Goal: Transaction & Acquisition: Purchase product/service

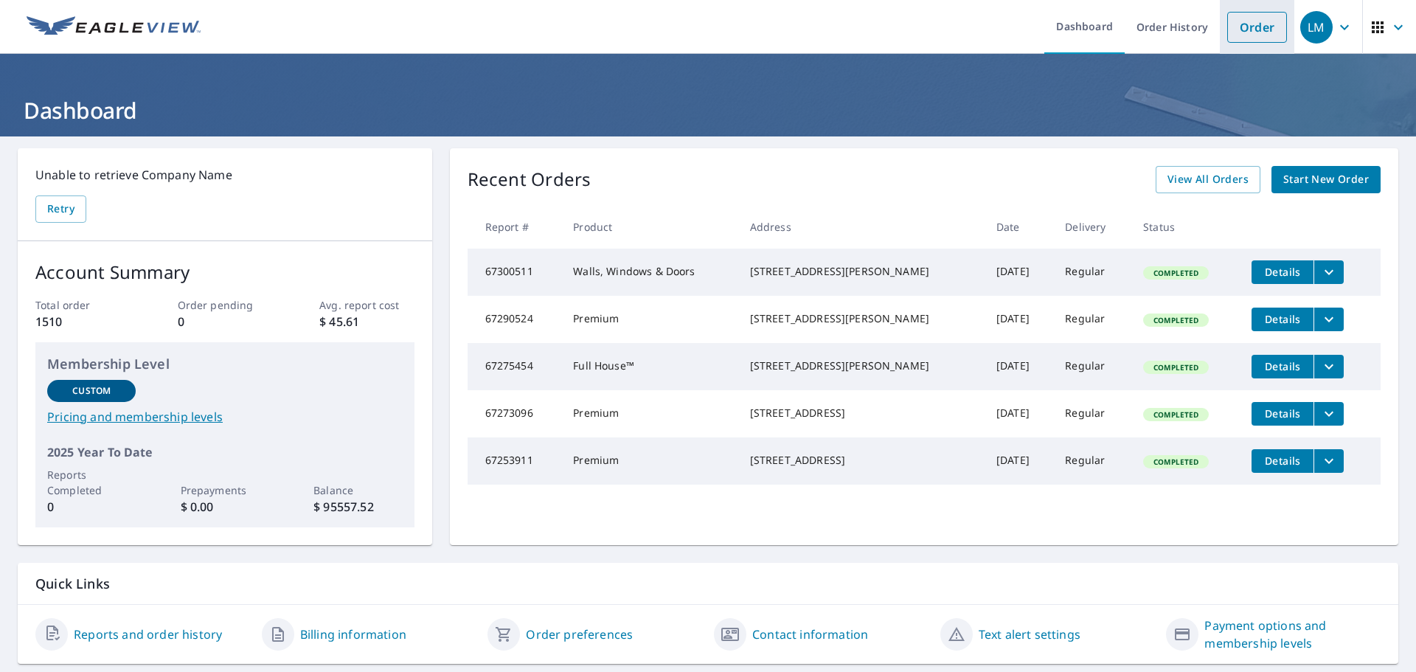
click at [1240, 34] on link "Order" at bounding box center [1257, 27] width 60 height 31
click at [1238, 33] on link "Order" at bounding box center [1257, 27] width 60 height 31
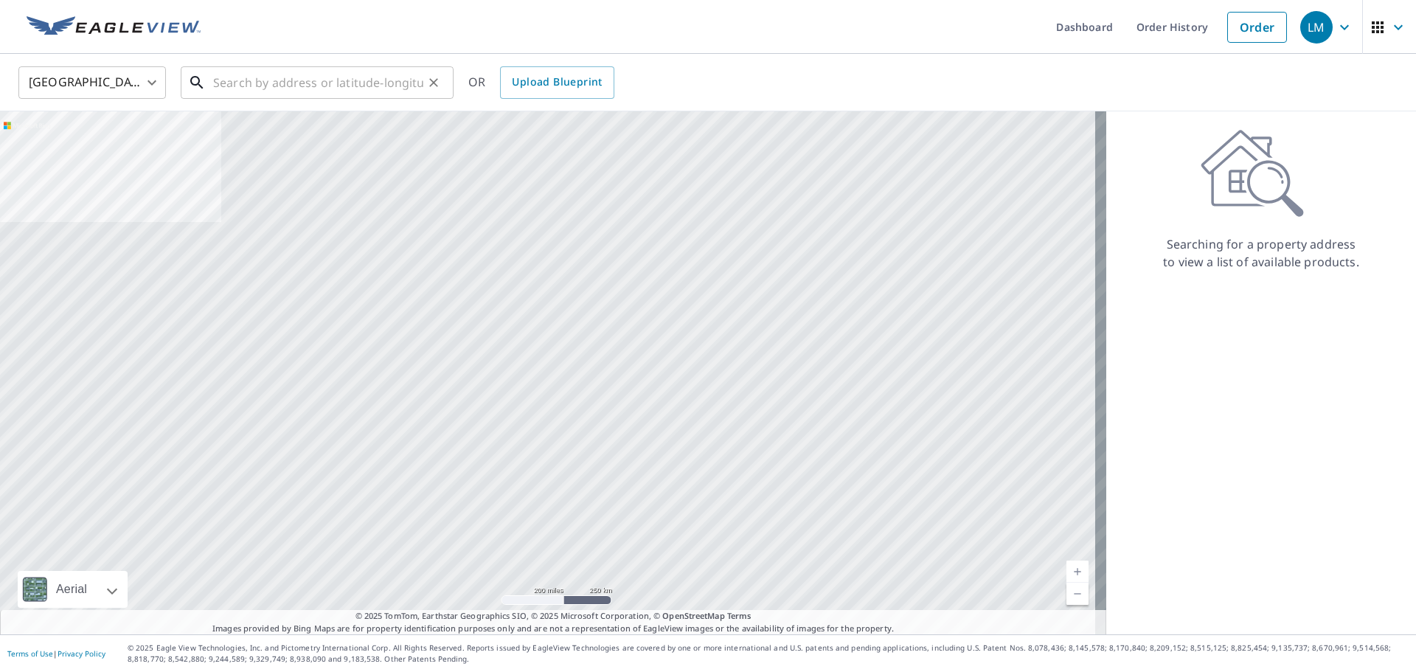
click at [291, 80] on input "text" at bounding box center [318, 82] width 210 height 41
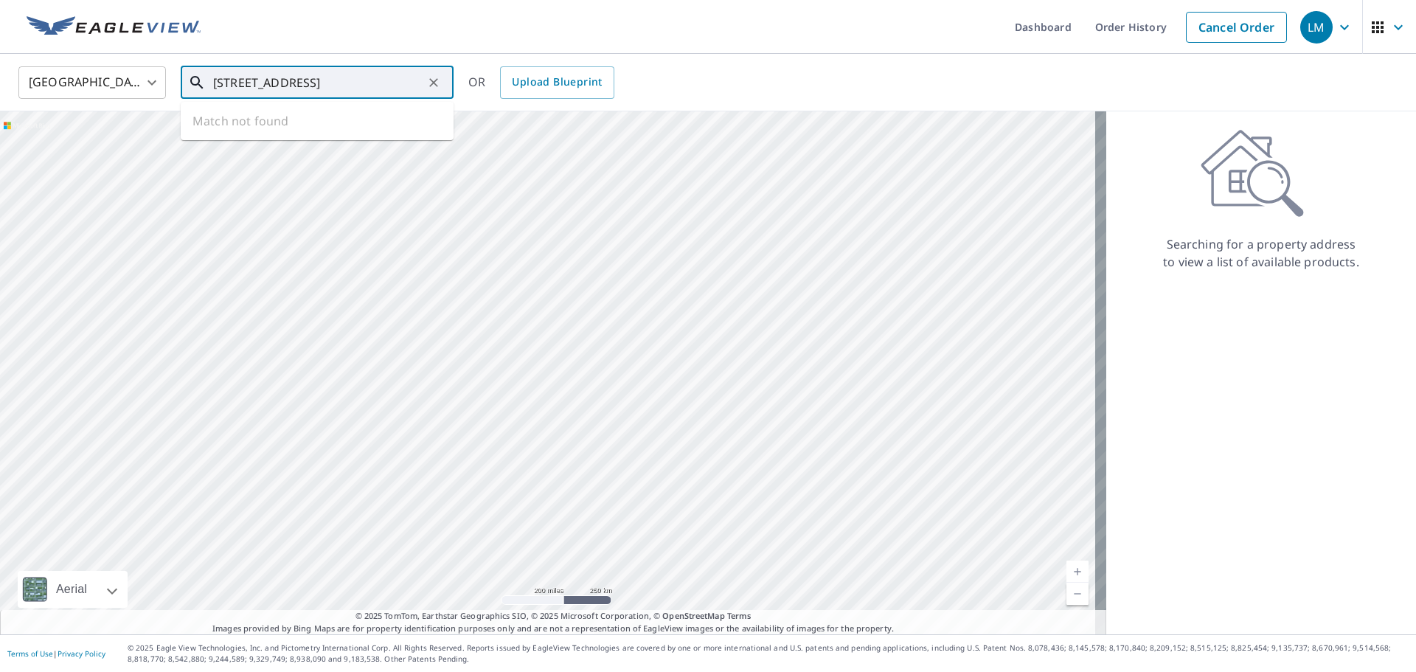
scroll to position [0, 37]
type input "[STREET_ADDRESS]"
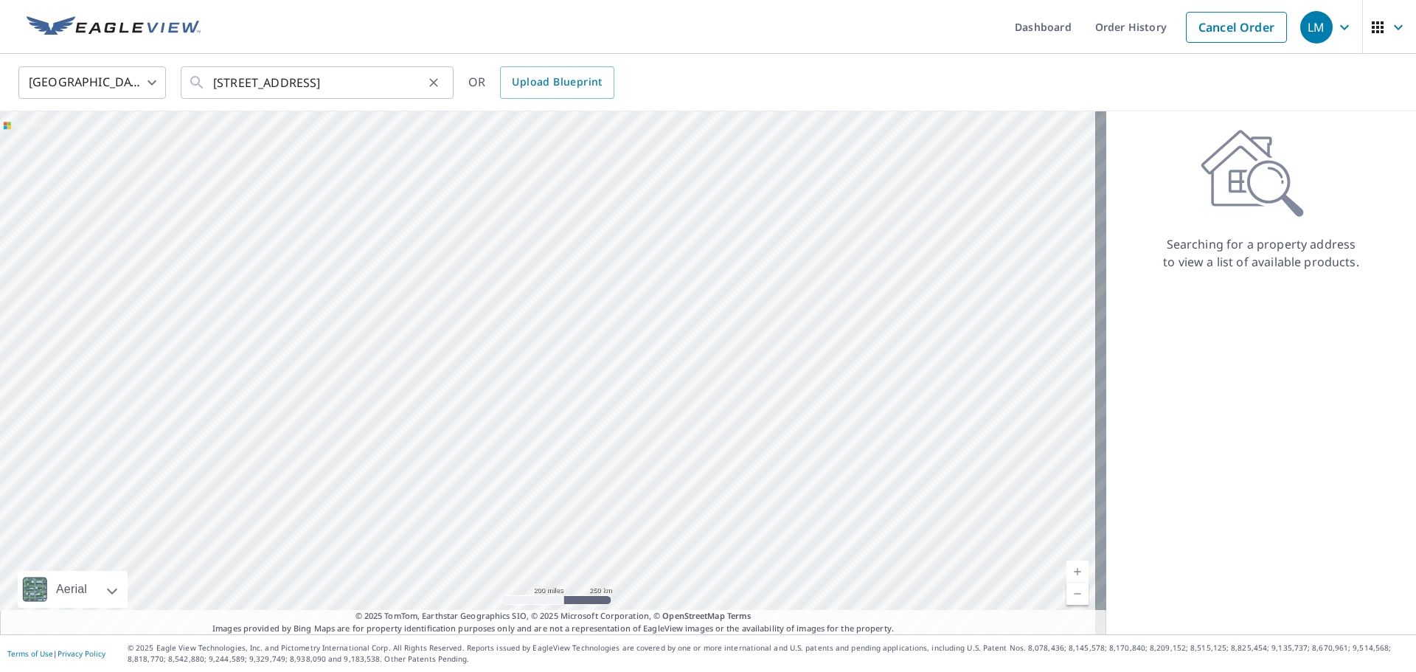
scroll to position [0, 0]
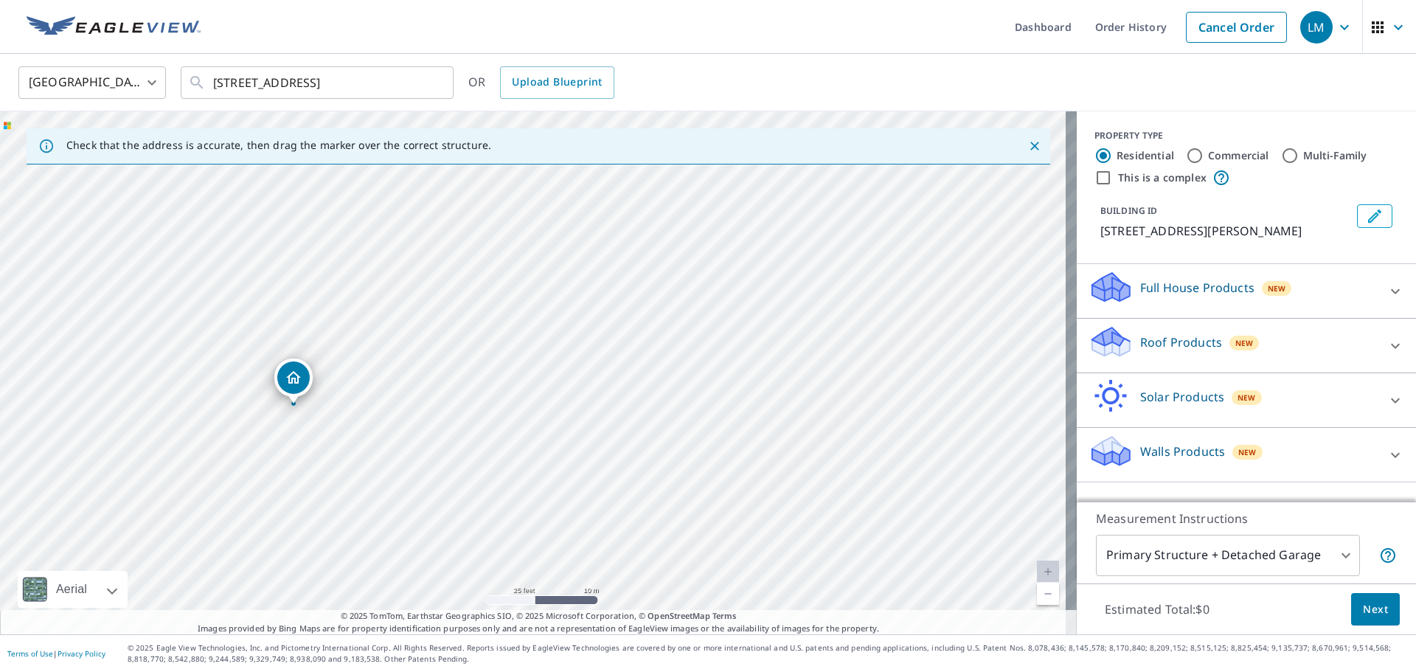
click at [1193, 353] on div "Roof Products New" at bounding box center [1232, 345] width 289 height 42
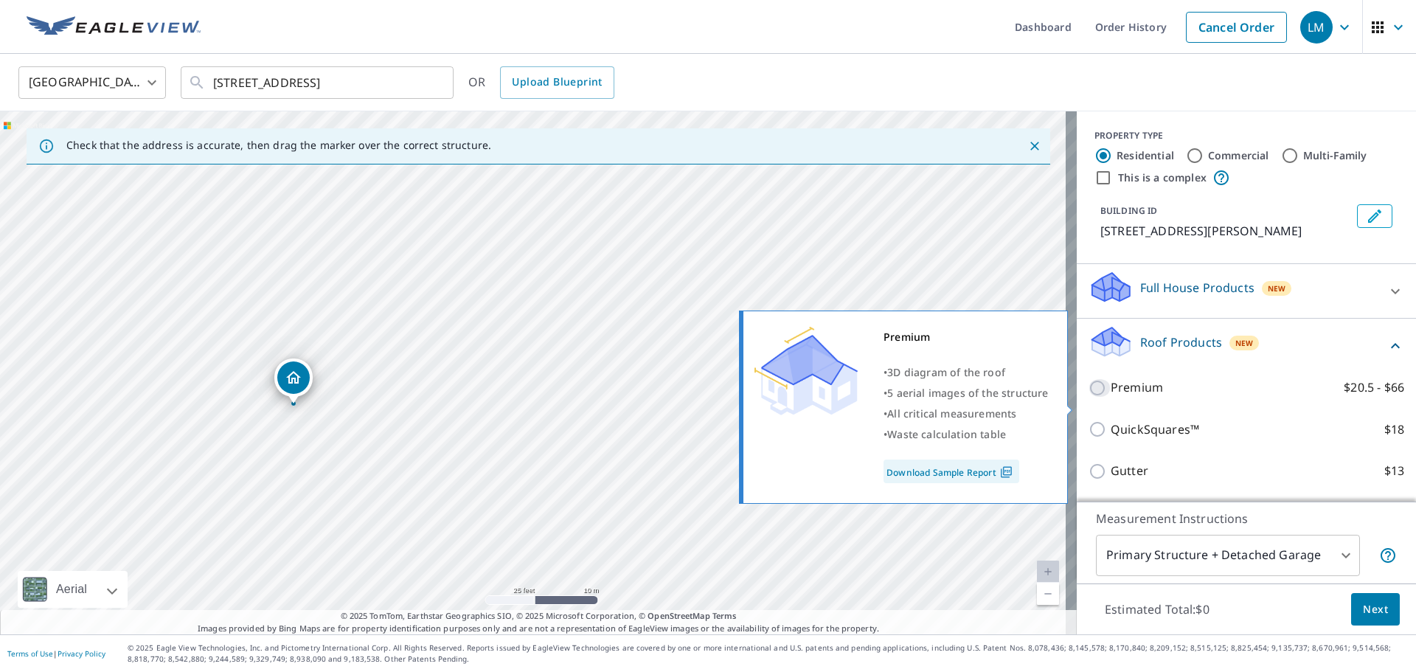
click at [1093, 397] on input "Premium $20.5 - $66" at bounding box center [1099, 388] width 22 height 18
checkbox input "true"
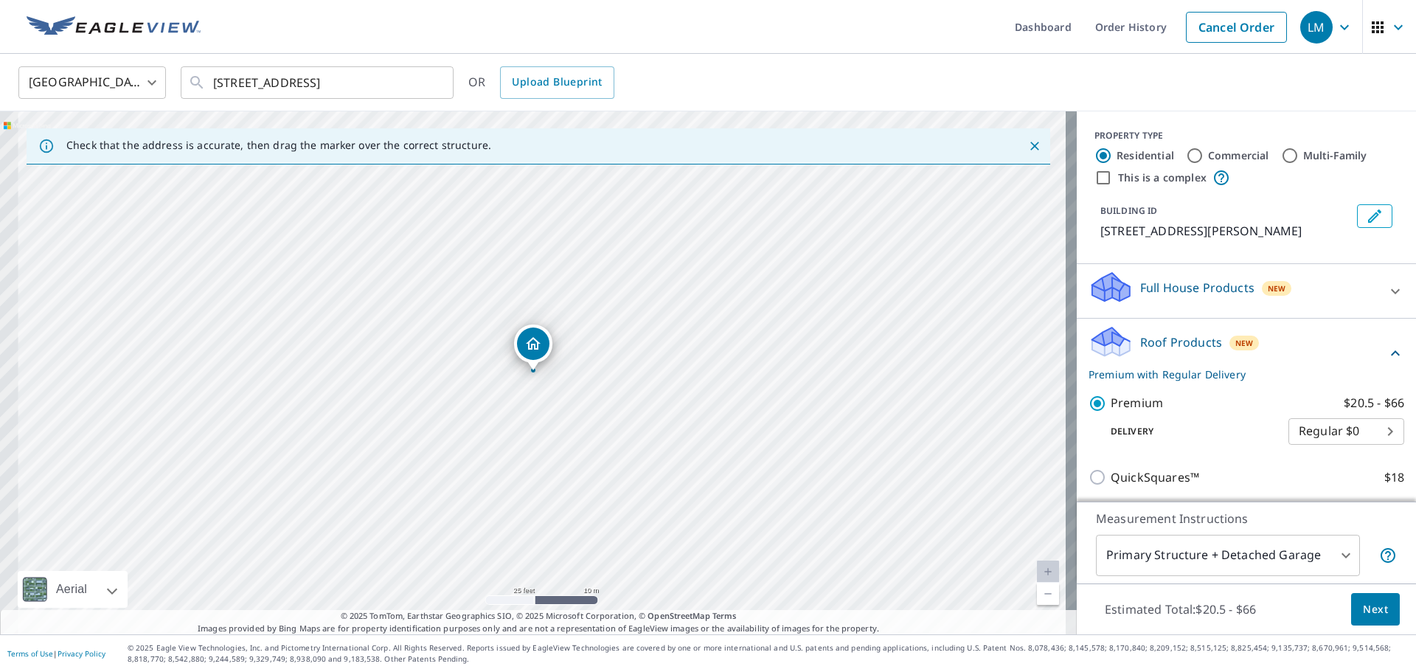
click at [1230, 560] on body "LM LM Dashboard Order History Cancel Order LM [GEOGRAPHIC_DATA] US ​ [STREET_AD…" at bounding box center [708, 336] width 1416 height 672
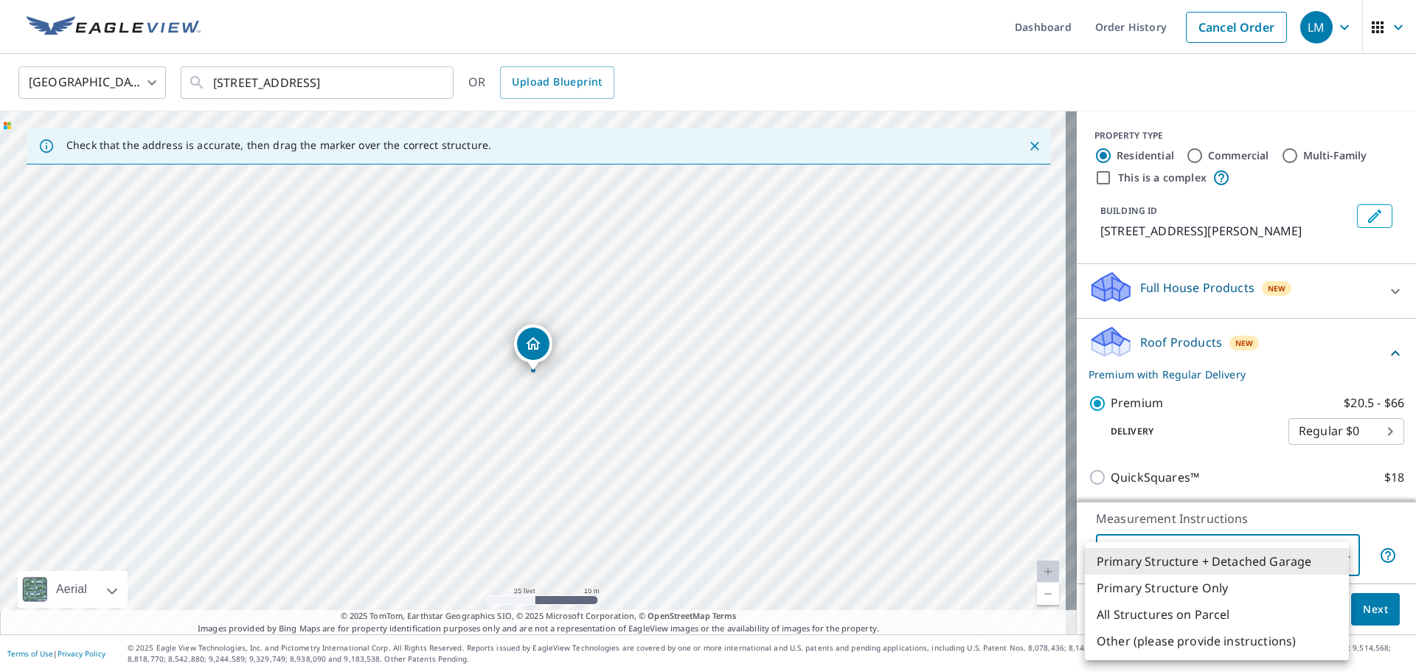
click at [1185, 591] on li "Primary Structure Only" at bounding box center [1217, 587] width 264 height 27
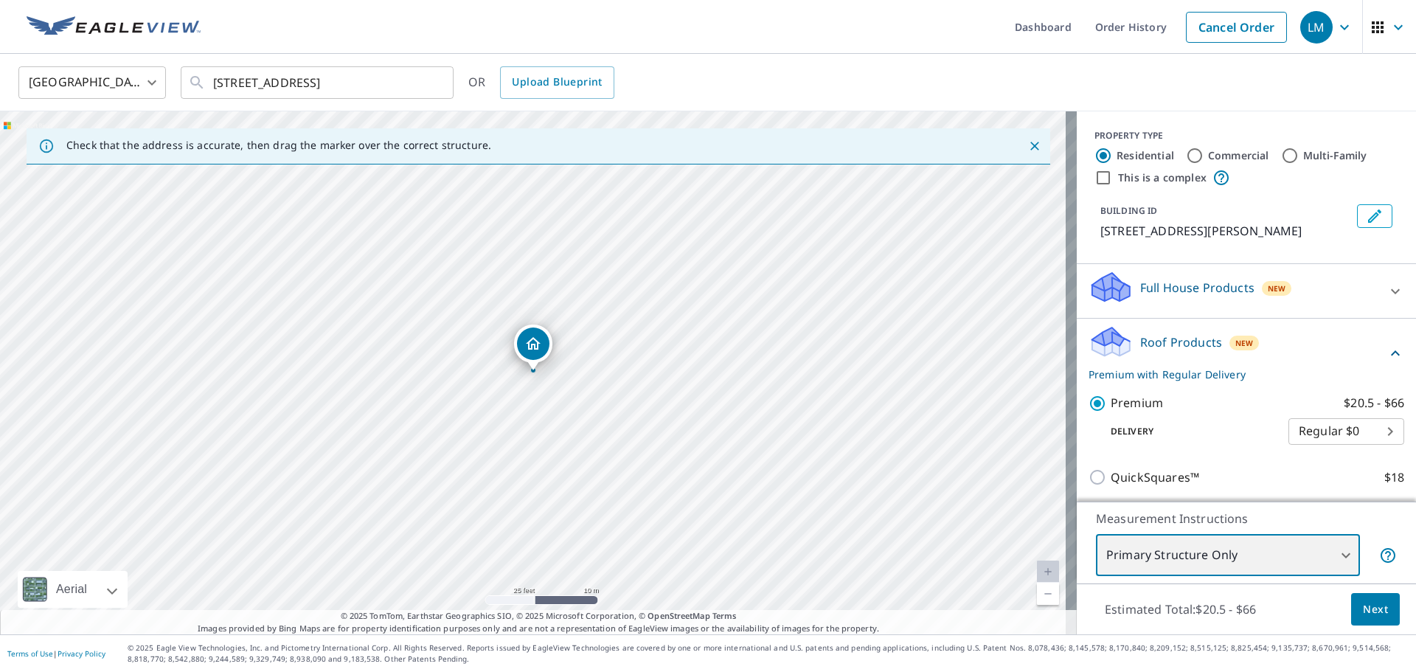
type input "2"
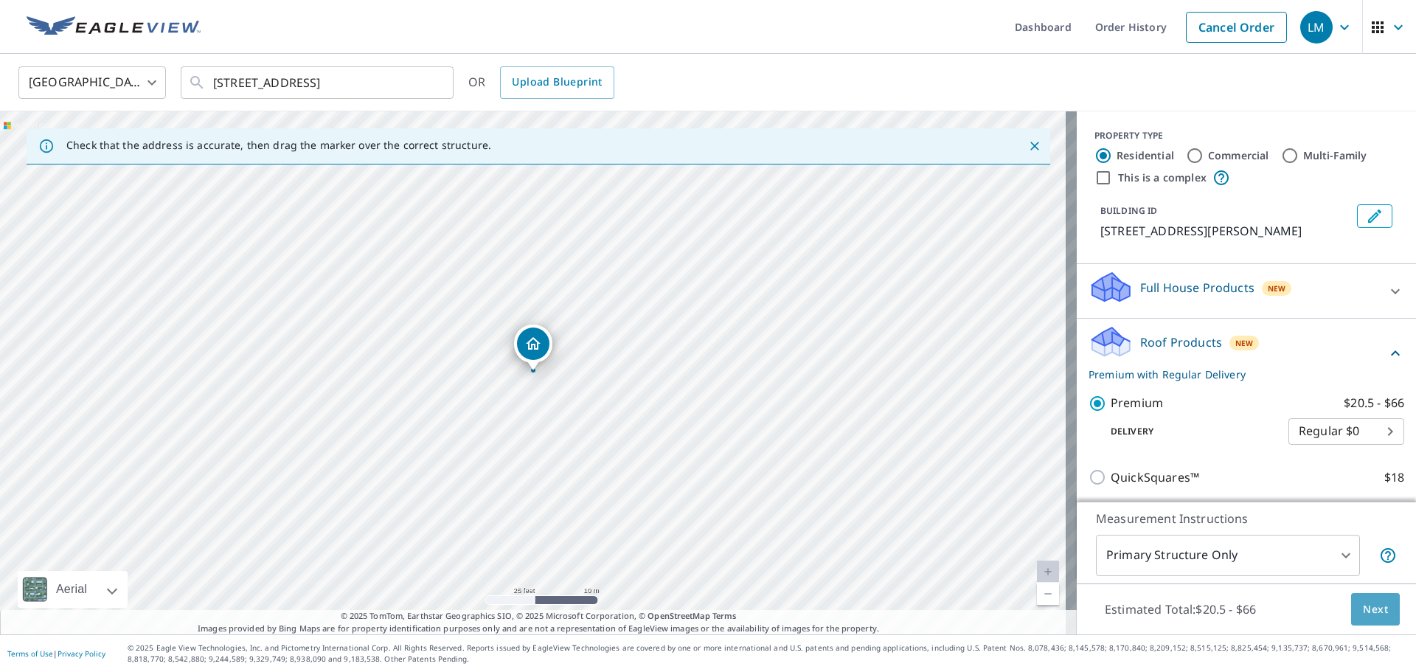
click at [1363, 614] on span "Next" at bounding box center [1375, 609] width 25 height 18
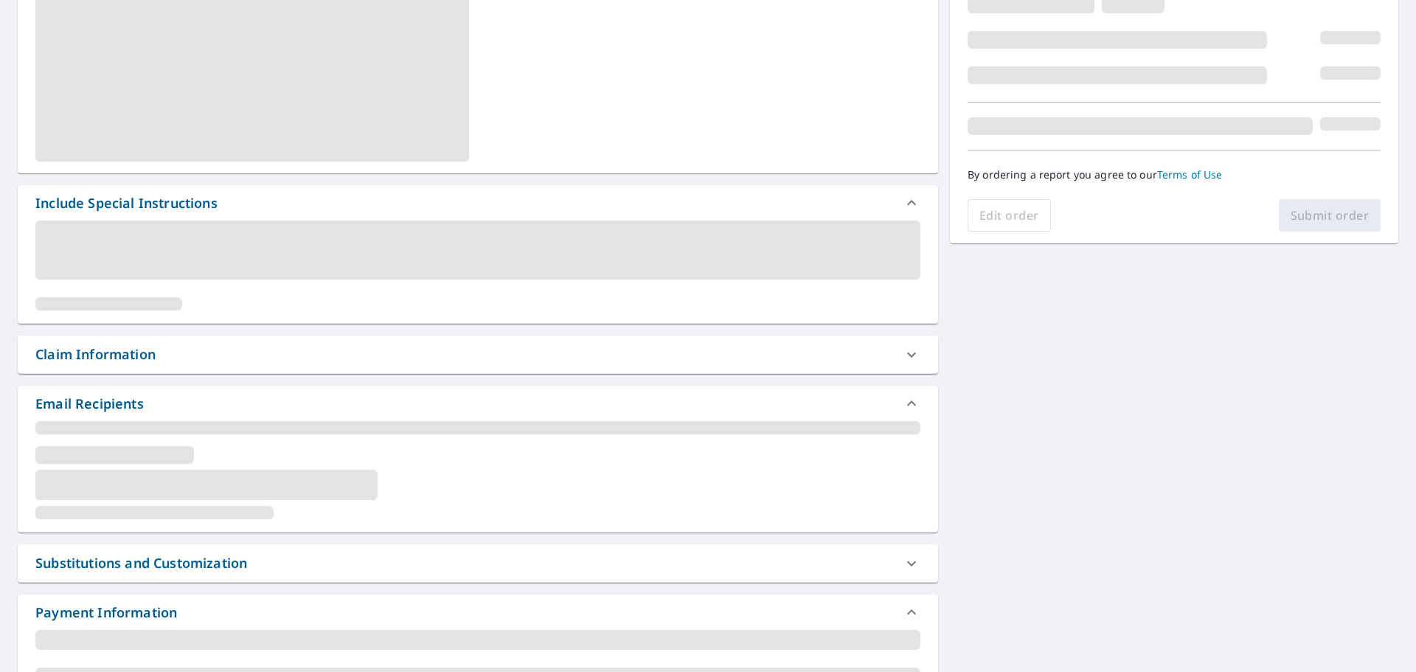
scroll to position [295, 0]
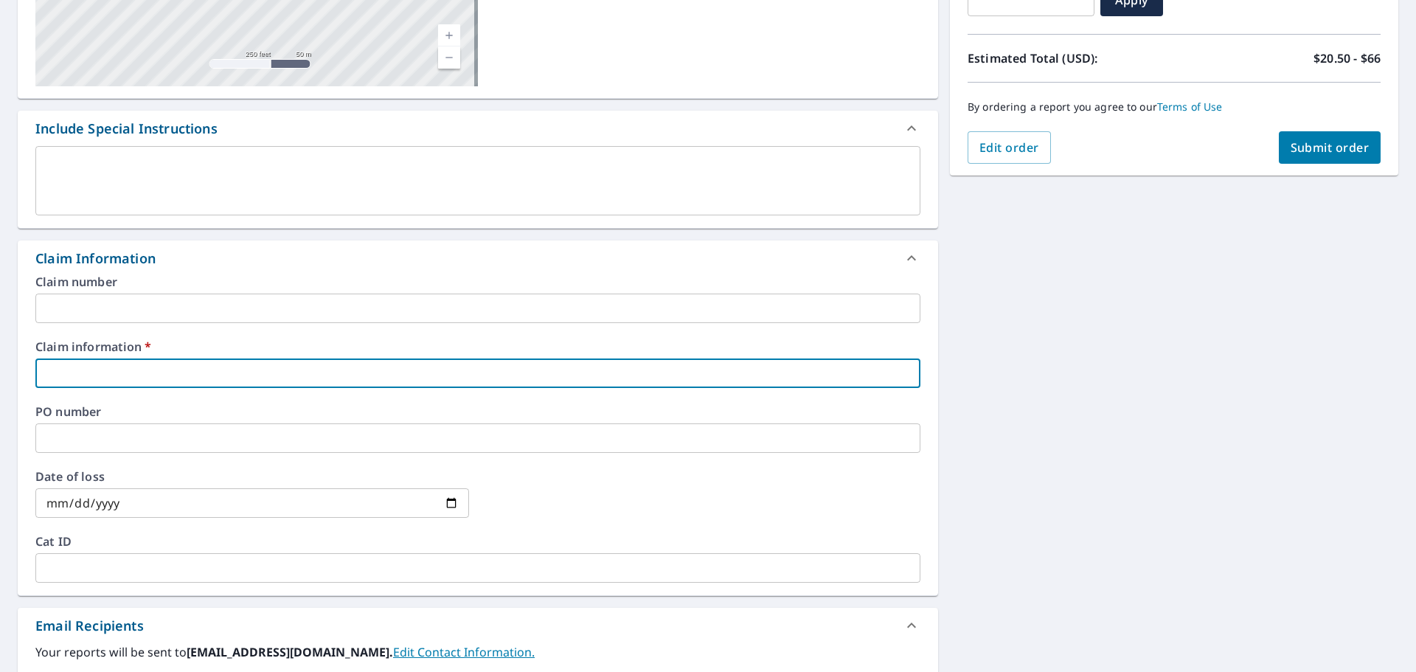
click at [200, 373] on input "text" at bounding box center [477, 372] width 885 height 29
type input "264104"
checkbox input "true"
click at [149, 304] on input "text" at bounding box center [477, 308] width 885 height 29
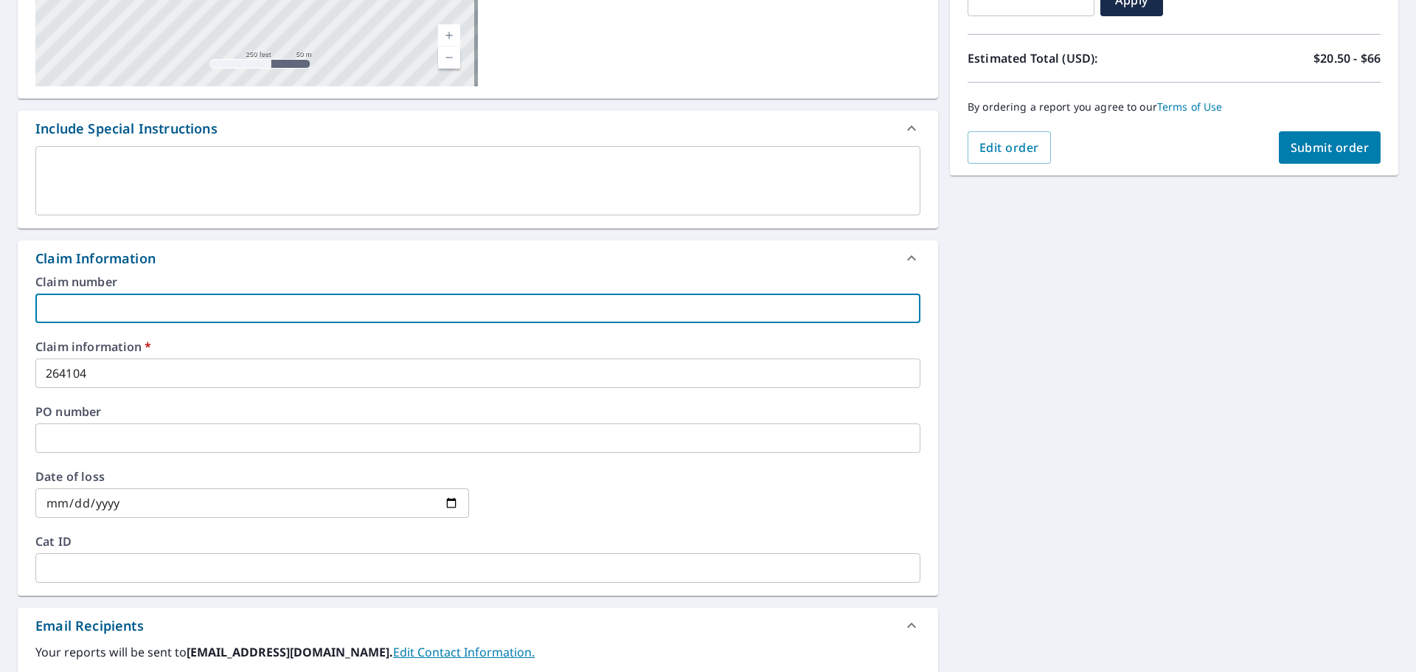
type input "A1"
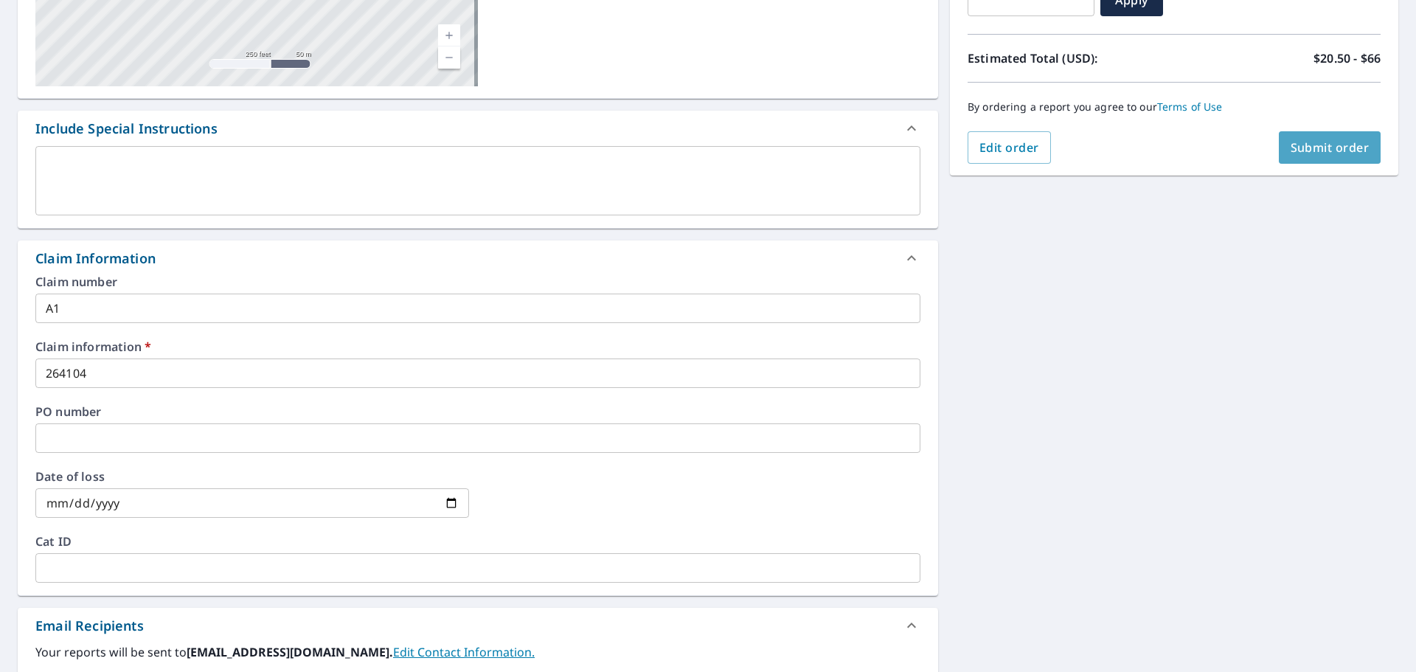
click at [1327, 147] on span "Submit order" at bounding box center [1330, 147] width 79 height 16
checkbox input "true"
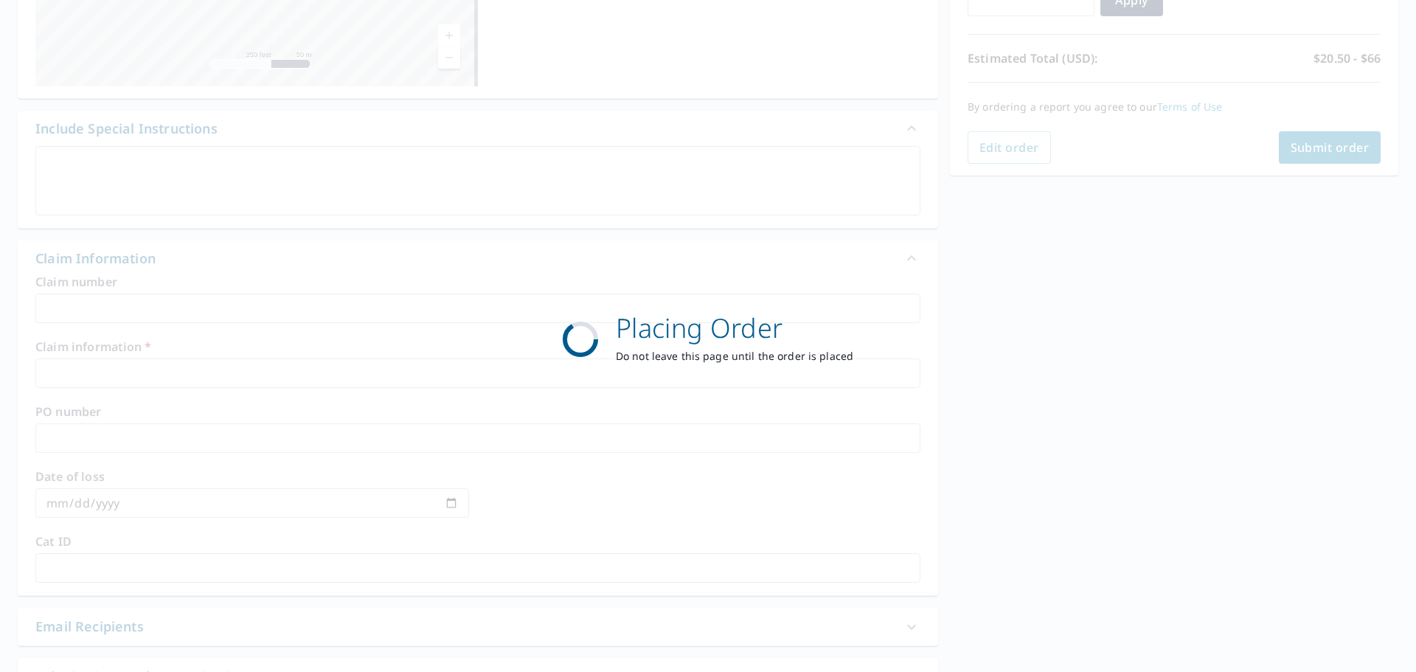
scroll to position [196, 0]
